Goal: Transaction & Acquisition: Purchase product/service

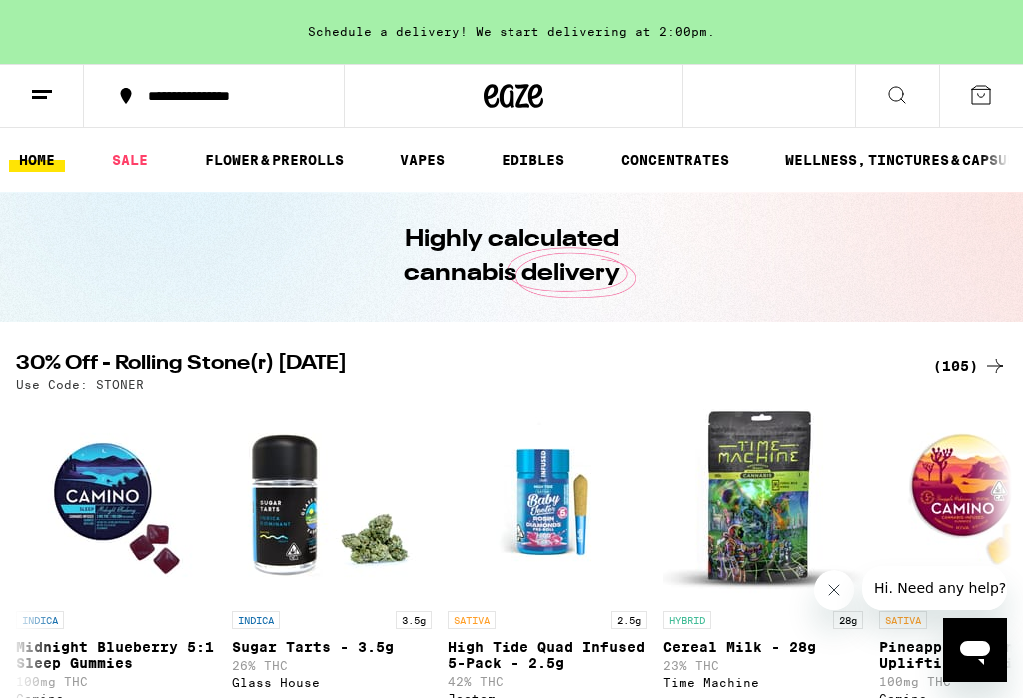
click at [849, 600] on button "Close message from company" at bounding box center [835, 590] width 40 height 40
click at [985, 356] on icon at bounding box center [995, 366] width 24 height 24
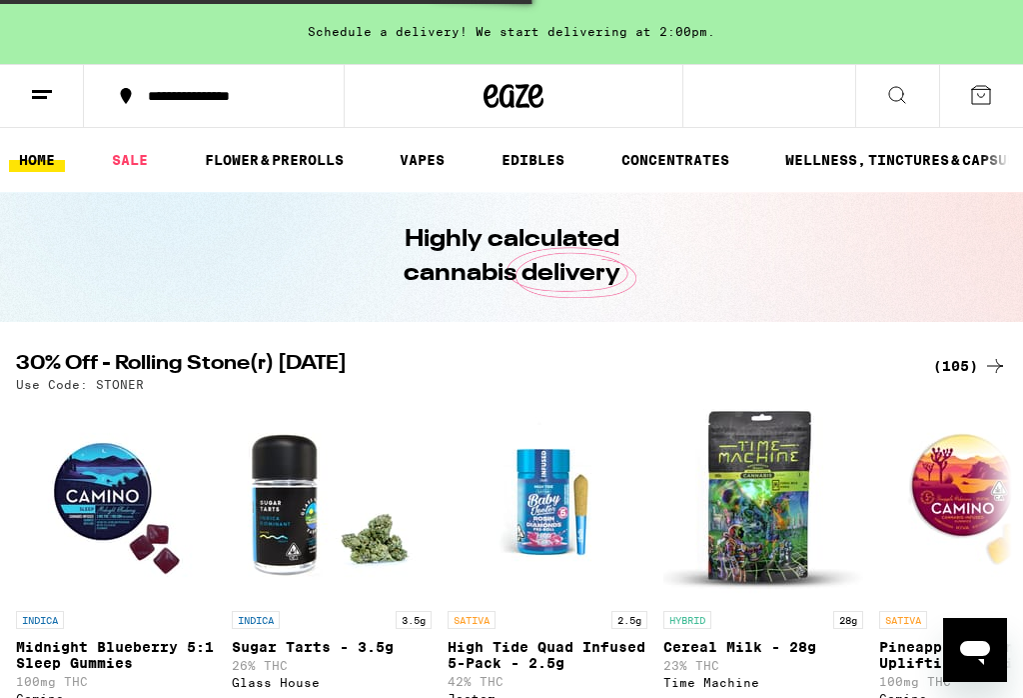
click at [273, 138] on ul "HOME SALE FLOWER & PREROLLS VAPES EDIBLES CONCENTRATES WELLNESS, TINCTURES & CA…" at bounding box center [511, 160] width 1023 height 64
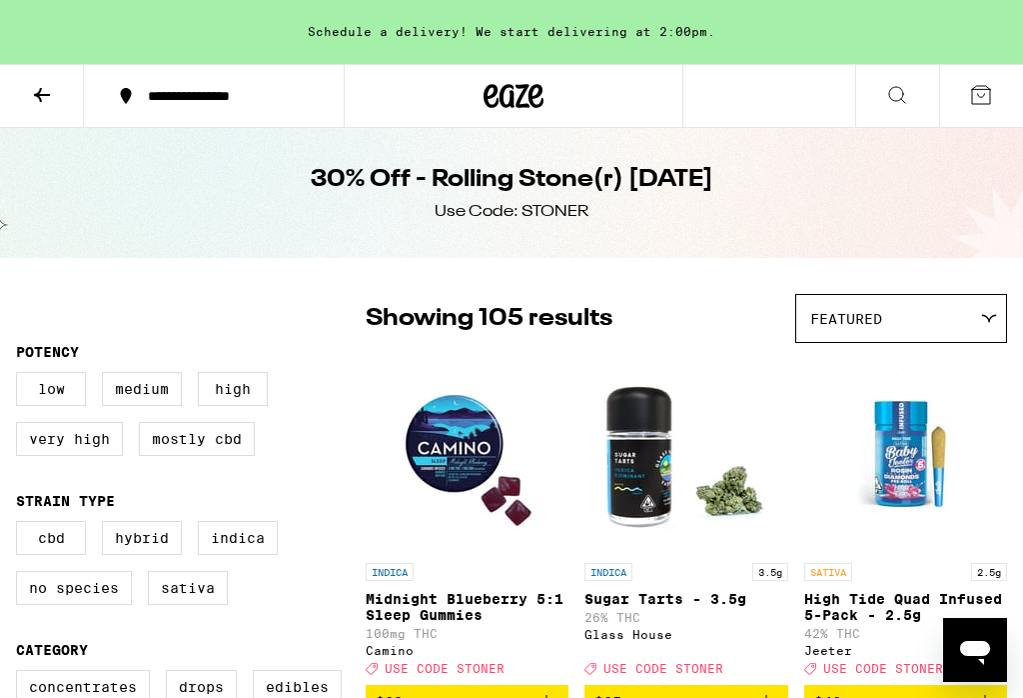
click at [33, 97] on icon at bounding box center [42, 95] width 24 height 24
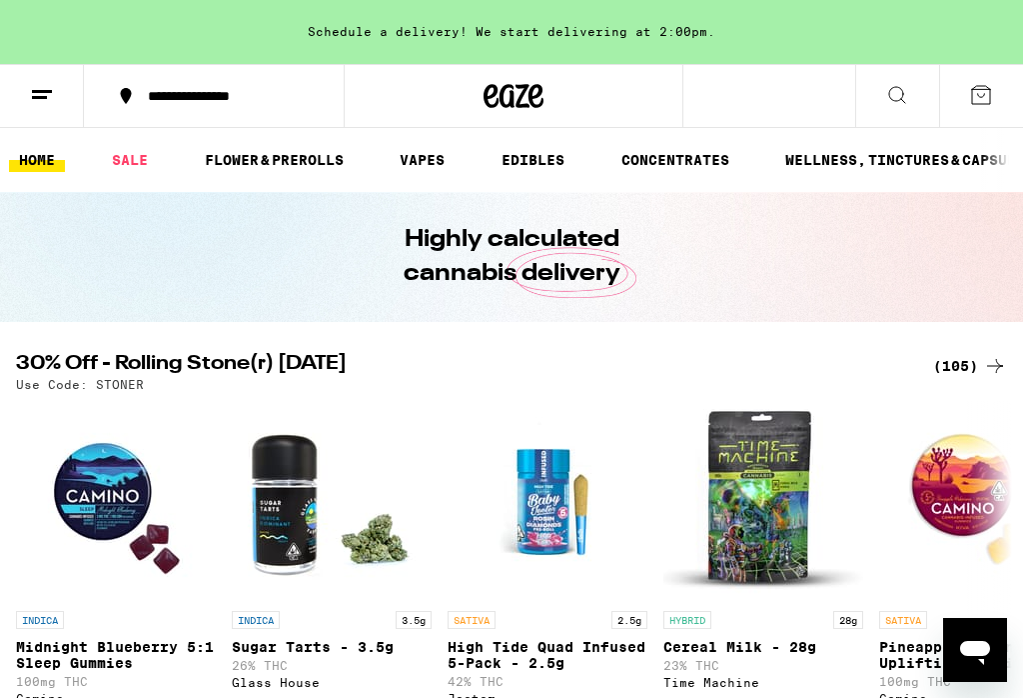
click at [247, 156] on link "FLOWER & PREROLLS" at bounding box center [274, 160] width 159 height 24
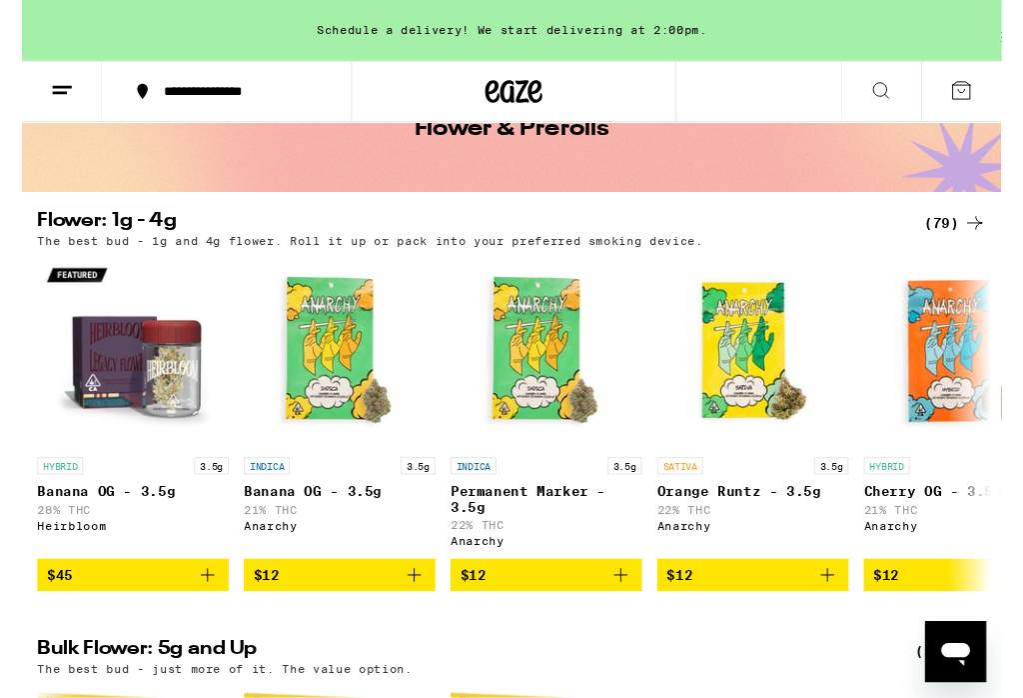
scroll to position [122, 0]
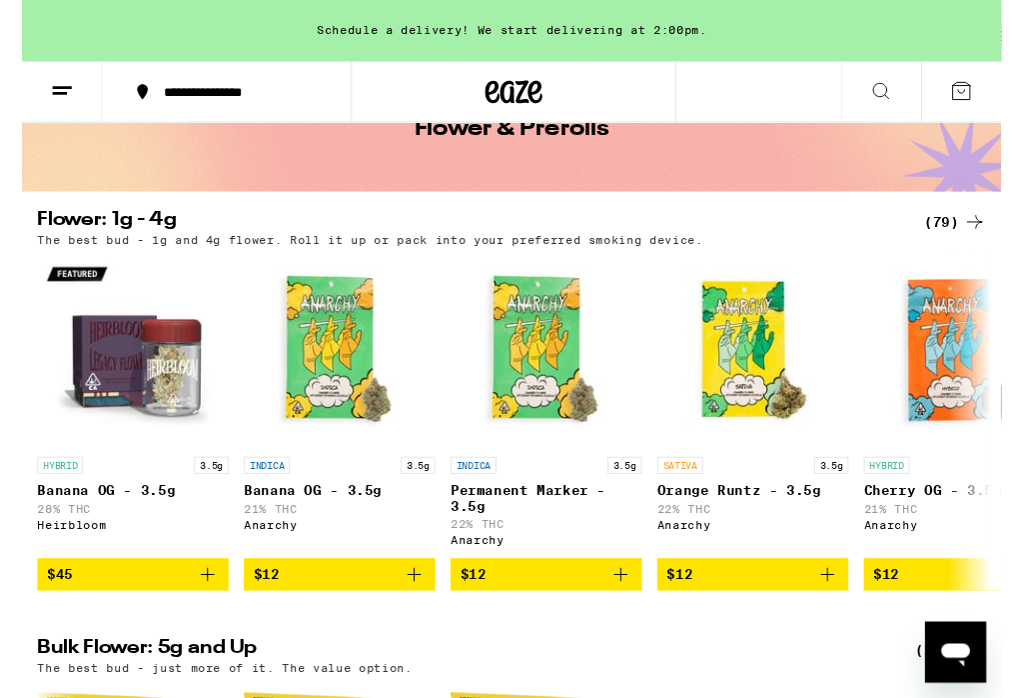
click at [115, 381] on img "Open page for Banana OG - 3.5g from Heirbloom" at bounding box center [116, 367] width 200 height 200
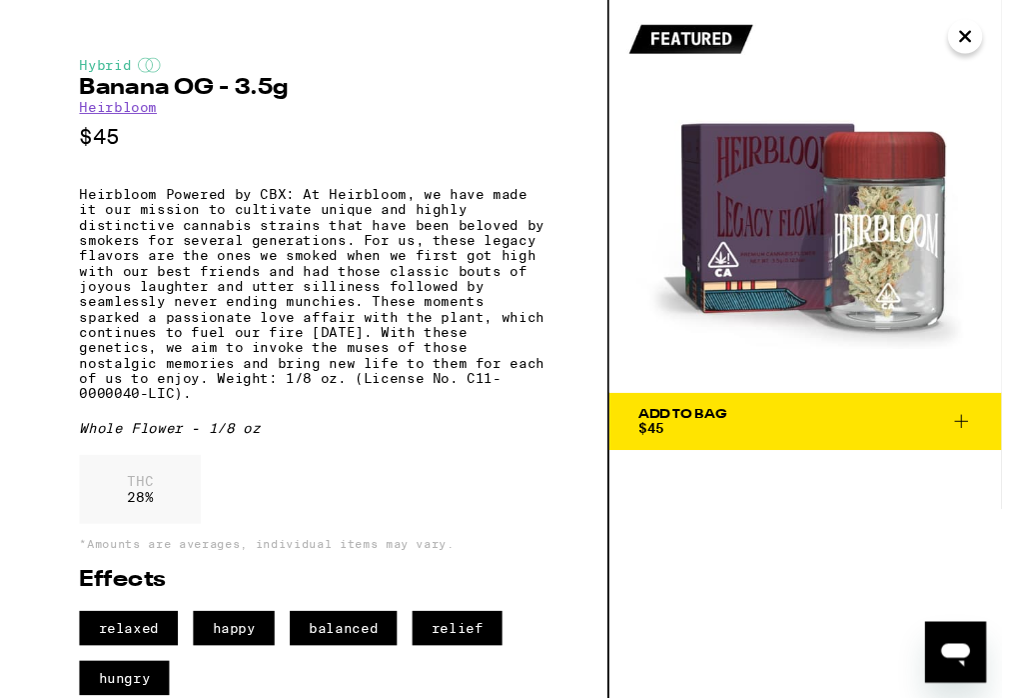
scroll to position [56, 0]
